Goal: Communication & Community: Answer question/provide support

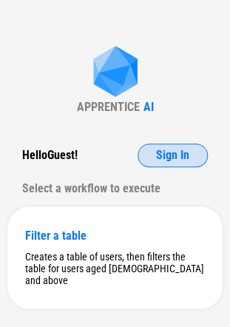
click at [169, 157] on span "Sign In" at bounding box center [172, 155] width 33 height 12
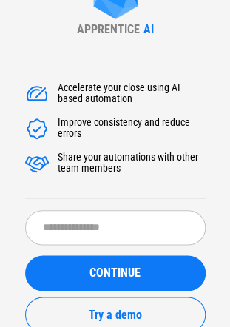
scroll to position [33, 0]
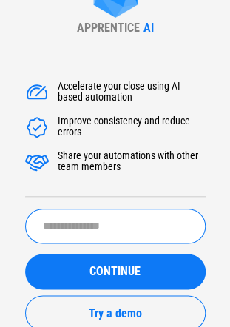
click at [122, 214] on input "text" at bounding box center [115, 225] width 180 height 35
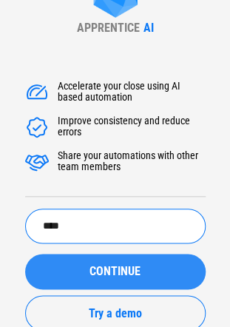
drag, startPoint x: 122, startPoint y: 214, endPoint x: 109, endPoint y: 268, distance: 54.7
click at [109, 268] on form "**** ​ CONTINUE Try a demo Create an account" at bounding box center [115, 287] width 180 height 158
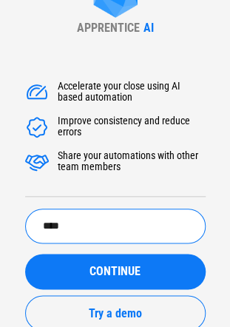
click at [98, 231] on input "****" at bounding box center [115, 225] width 180 height 35
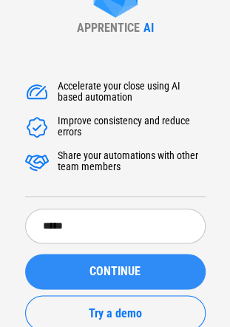
click at [94, 265] on span "CONTINUE" at bounding box center [114, 271] width 51 height 12
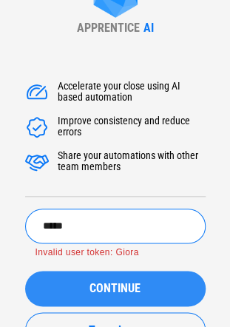
click at [76, 226] on input "*****" at bounding box center [115, 225] width 180 height 35
type input "****"
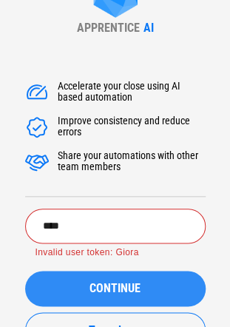
click at [83, 283] on div "CONTINUE" at bounding box center [115, 288] width 145 height 12
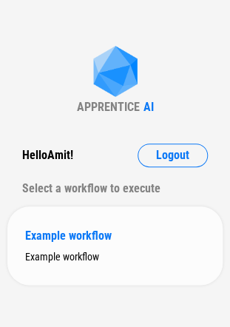
scroll to position [4, 0]
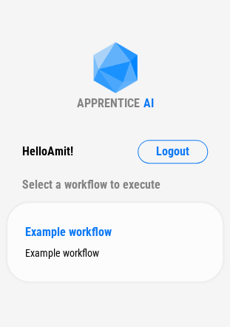
click at [130, 231] on div "Example workflow" at bounding box center [115, 232] width 180 height 14
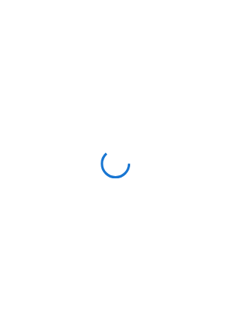
scroll to position [0, 0]
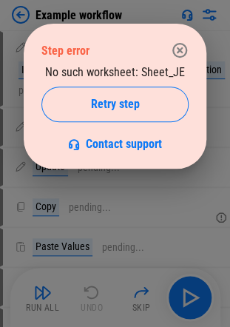
click at [177, 44] on icon "button" at bounding box center [179, 50] width 15 height 15
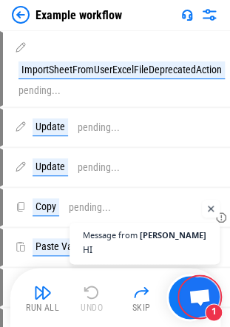
click at [202, 287] on span "1" at bounding box center [200, 297] width 40 height 40
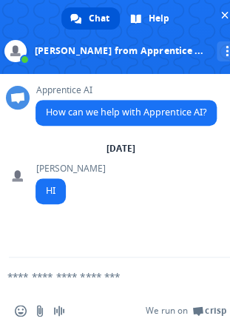
click at [96, 278] on textarea "Compose your message..." at bounding box center [96, 276] width 179 height 13
click at [221, 14] on span "Close chat" at bounding box center [224, 15] width 7 height 7
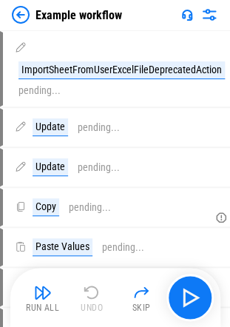
click at [183, 11] on img at bounding box center [187, 15] width 12 height 12
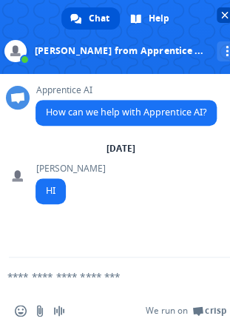
click at [218, 13] on span "Close chat" at bounding box center [225, 15] width 16 height 16
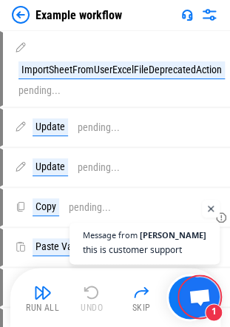
click at [198, 282] on span "1" at bounding box center [200, 297] width 40 height 40
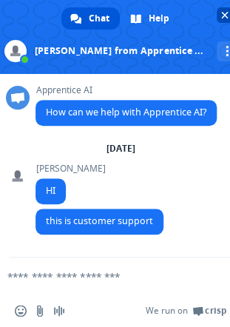
click at [220, 14] on span "Close chat" at bounding box center [225, 15] width 16 height 16
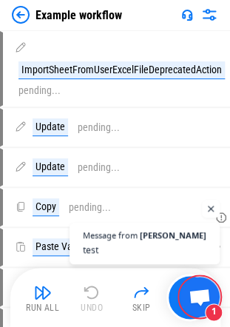
scroll to position [26, 0]
click at [207, 211] on span "Open chat" at bounding box center [211, 209] width 18 height 18
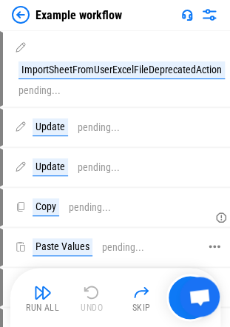
drag, startPoint x: 201, startPoint y: 296, endPoint x: 197, endPoint y: 257, distance: 38.7
click at [197, 257] on body "Example workflow ImportSheetFromUserExcelFileDeprecatedAction pending... Update…" at bounding box center [115, 163] width 230 height 327
click at [208, 296] on span "Open chat" at bounding box center [200, 297] width 24 height 19
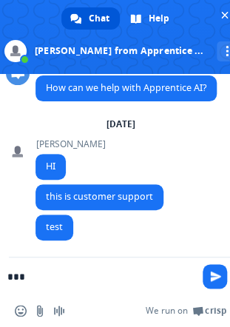
type textarea "****"
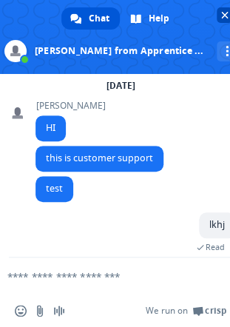
scroll to position [77, 0]
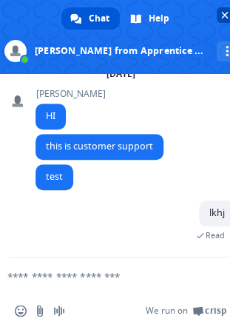
click at [223, 15] on span "Close chat" at bounding box center [224, 15] width 7 height 7
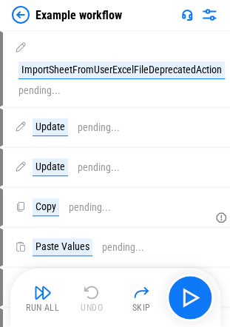
click at [183, 21] on div at bounding box center [199, 15] width 37 height 18
click at [183, 12] on img at bounding box center [187, 15] width 12 height 12
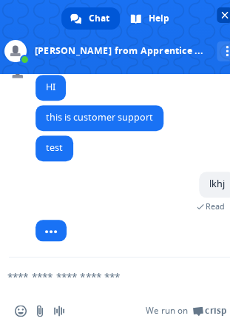
scroll to position [129, 0]
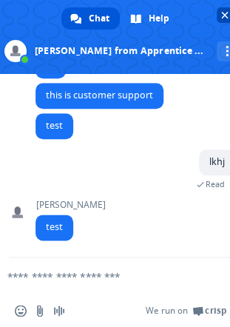
click at [223, 14] on span "Close chat" at bounding box center [224, 15] width 7 height 7
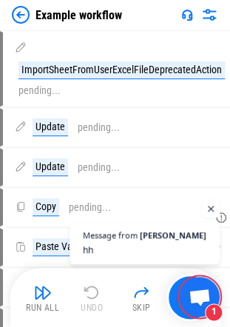
scroll to position [159, 0]
click at [208, 212] on span "Open chat" at bounding box center [211, 209] width 18 height 18
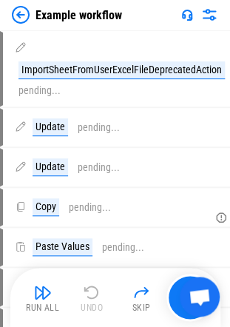
click at [207, 292] on span "Open chat" at bounding box center [200, 297] width 24 height 19
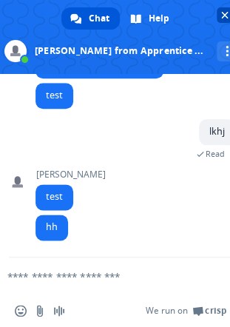
click at [222, 15] on span "Close chat" at bounding box center [224, 15] width 7 height 7
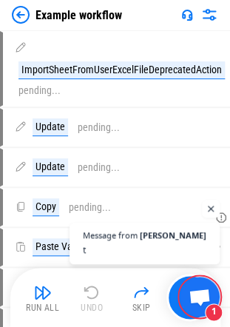
scroll to position [190, 0]
drag, startPoint x: 195, startPoint y: 293, endPoint x: 185, endPoint y: 226, distance: 67.3
click at [185, 277] on div "Message from [PERSON_NAME] Compose your reply 1" at bounding box center [200, 297] width 40 height 40
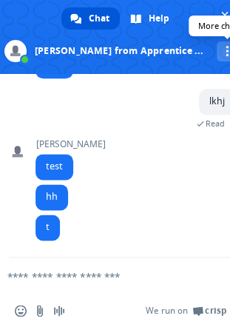
click at [217, 53] on div "More channels" at bounding box center [227, 51] width 20 height 20
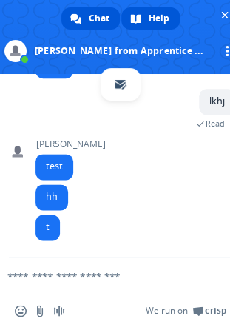
click at [160, 14] on span "Help" at bounding box center [159, 18] width 21 height 22
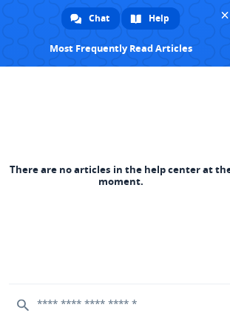
click at [112, 10] on div "Chat" at bounding box center [90, 18] width 58 height 22
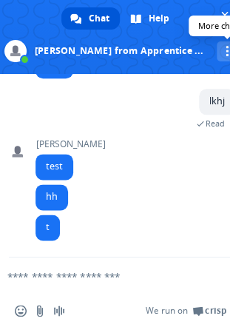
click at [217, 53] on div "More channels" at bounding box center [227, 51] width 20 height 20
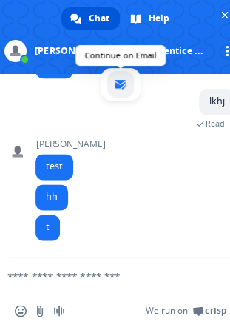
click at [132, 80] on link "Continue on Email" at bounding box center [120, 84] width 27 height 27
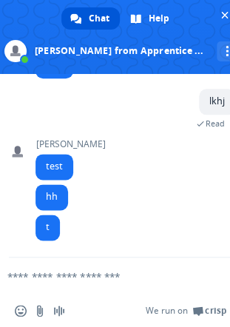
click at [175, 132] on div "lkhj A few seconds ago Read" at bounding box center [135, 114] width 200 height 50
click at [223, 16] on span "Close chat" at bounding box center [224, 15] width 7 height 7
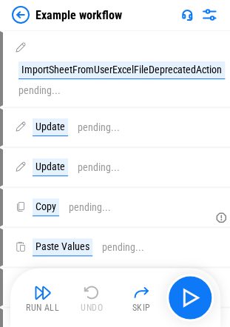
click at [183, 11] on img at bounding box center [187, 15] width 12 height 12
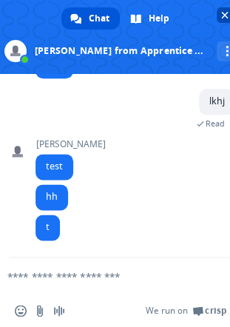
click at [222, 12] on span "Close chat" at bounding box center [224, 15] width 7 height 7
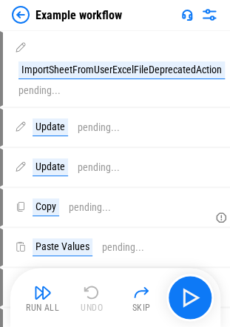
click at [21, 13] on img at bounding box center [21, 15] width 18 height 18
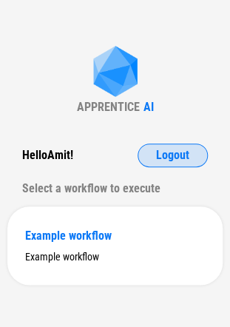
click at [183, 156] on span "Logout" at bounding box center [172, 155] width 33 height 12
